Goal: Information Seeking & Learning: Learn about a topic

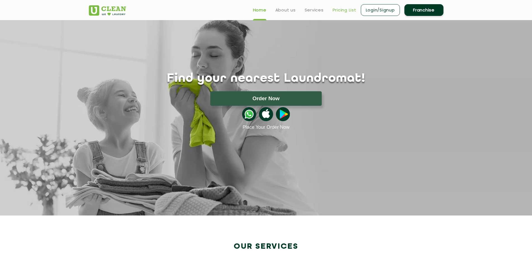
click at [337, 12] on link "Pricing List" at bounding box center [345, 10] width 24 height 7
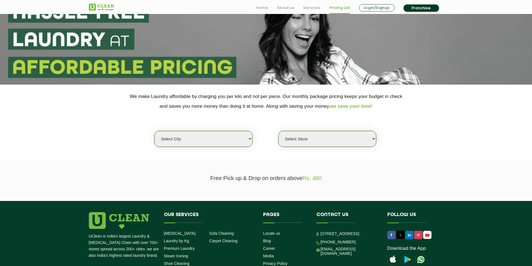
scroll to position [112, 0]
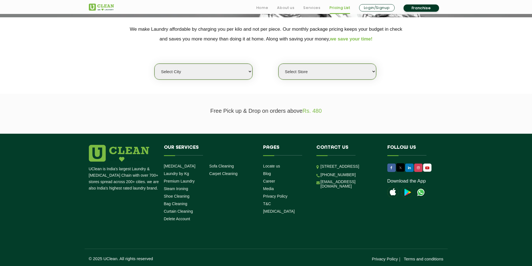
click at [230, 72] on select "Select city [GEOGRAPHIC_DATA] [GEOGRAPHIC_DATA] [GEOGRAPHIC_DATA] [GEOGRAPHIC_D…" at bounding box center [203, 72] width 98 height 16
select select "6"
click at [154, 64] on select "Select city [GEOGRAPHIC_DATA] [GEOGRAPHIC_DATA] [GEOGRAPHIC_DATA] [GEOGRAPHIC_D…" at bounding box center [203, 72] width 98 height 16
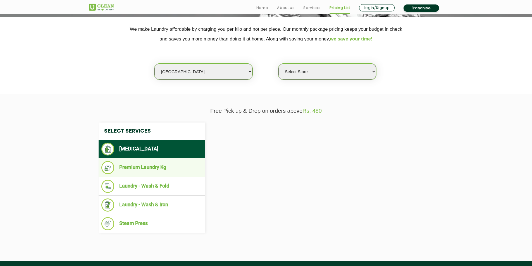
select select "0"
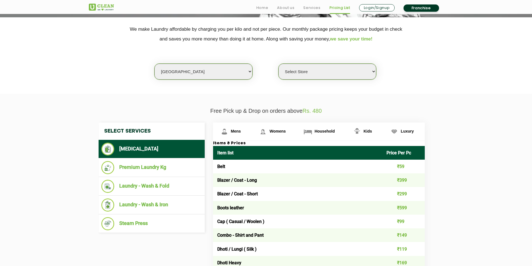
click at [306, 75] on select "Select Store [GEOGRAPHIC_DATA] [GEOGRAPHIC_DATA] UClean KR [GEOGRAPHIC_DATA] [G…" at bounding box center [328, 72] width 98 height 16
click at [235, 131] on span "Mens" at bounding box center [236, 131] width 10 height 4
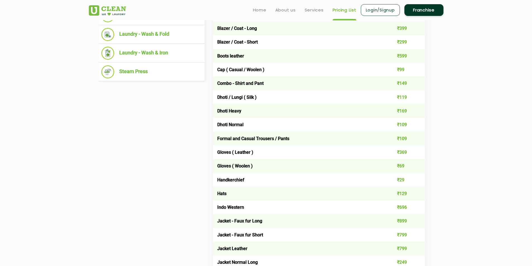
scroll to position [140, 0]
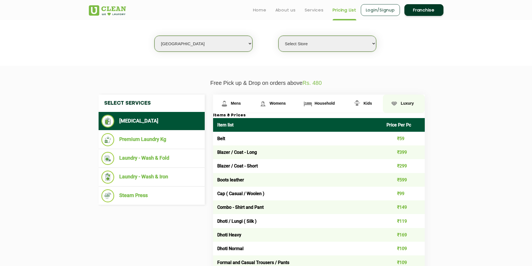
click at [411, 105] on span "Luxury" at bounding box center [407, 103] width 13 height 4
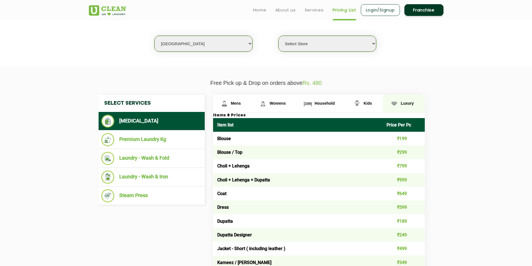
click at [410, 104] on span "Luxury" at bounding box center [407, 103] width 13 height 4
drag, startPoint x: 410, startPoint y: 104, endPoint x: 407, endPoint y: 104, distance: 3.1
click at [410, 104] on span "Luxury" at bounding box center [407, 103] width 13 height 4
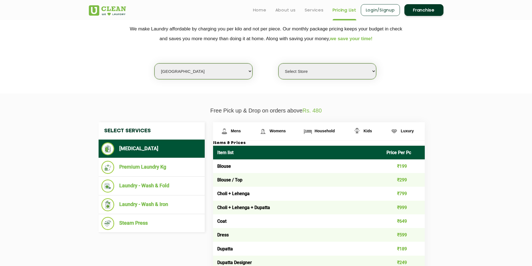
scroll to position [112, 0]
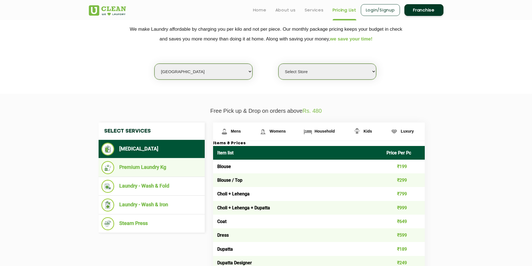
click at [120, 166] on li "Premium Laundry Kg" at bounding box center [151, 167] width 101 height 13
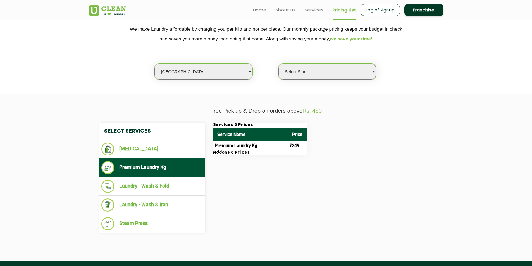
click at [250, 146] on td "Premium Laundry Kg" at bounding box center [250, 145] width 75 height 9
click at [173, 179] on ul "Laundry - Wash & Fold" at bounding box center [152, 186] width 106 height 19
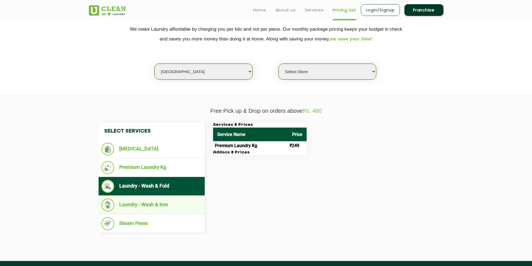
click at [173, 209] on li "Laundry - Wash & Iron" at bounding box center [151, 205] width 101 height 13
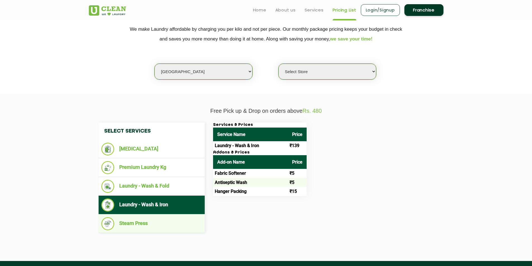
click at [171, 223] on li "Steam Press" at bounding box center [151, 223] width 101 height 13
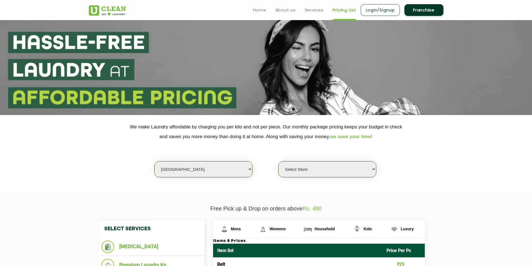
scroll to position [0, 0]
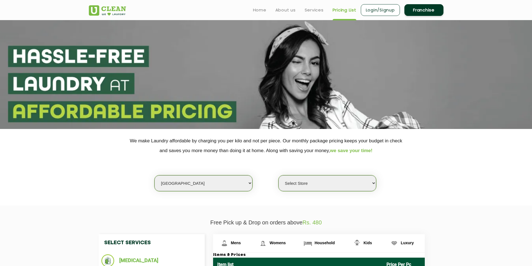
click at [177, 185] on select "Select city [GEOGRAPHIC_DATA] [GEOGRAPHIC_DATA] [GEOGRAPHIC_DATA] [GEOGRAPHIC_D…" at bounding box center [203, 183] width 98 height 16
select select "105"
click at [154, 175] on select "Select city [GEOGRAPHIC_DATA] [GEOGRAPHIC_DATA] [GEOGRAPHIC_DATA] [GEOGRAPHIC_D…" at bounding box center [203, 183] width 98 height 16
click at [289, 181] on select "Select Store [GEOGRAPHIC_DATA] [GEOGRAPHIC_DATA]" at bounding box center [328, 183] width 98 height 16
select select "318"
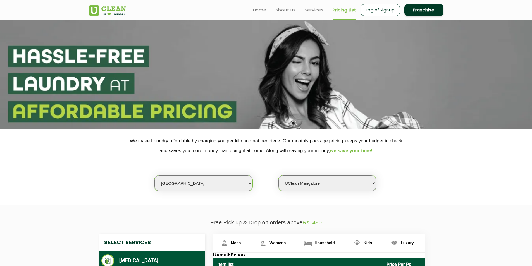
click at [279, 175] on select "Select Store [GEOGRAPHIC_DATA] [GEOGRAPHIC_DATA]" at bounding box center [328, 183] width 98 height 16
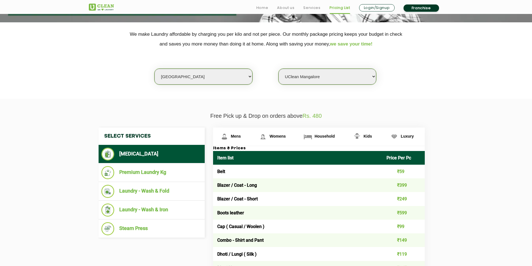
scroll to position [112, 0]
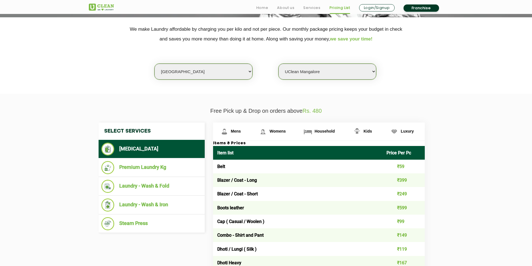
click at [194, 73] on select "Select city [GEOGRAPHIC_DATA] [GEOGRAPHIC_DATA] [GEOGRAPHIC_DATA] [GEOGRAPHIC_D…" at bounding box center [203, 72] width 98 height 16
click at [54, 78] on section "We make Laundry affordable by charging you per kilo and not per piece. Our mont…" at bounding box center [266, 55] width 532 height 77
click at [282, 8] on link "About us" at bounding box center [285, 7] width 17 height 7
